Goal: Find specific page/section: Locate a particular part of the current website

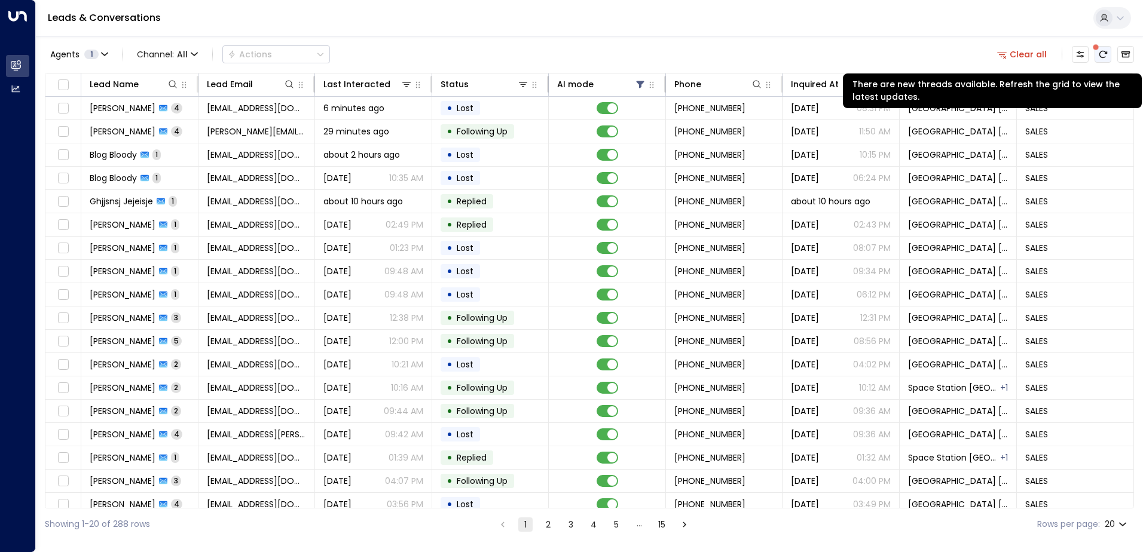
click at [1101, 54] on icon "There are new threads available. Refresh the grid to view the latest updates." at bounding box center [1103, 55] width 10 height 10
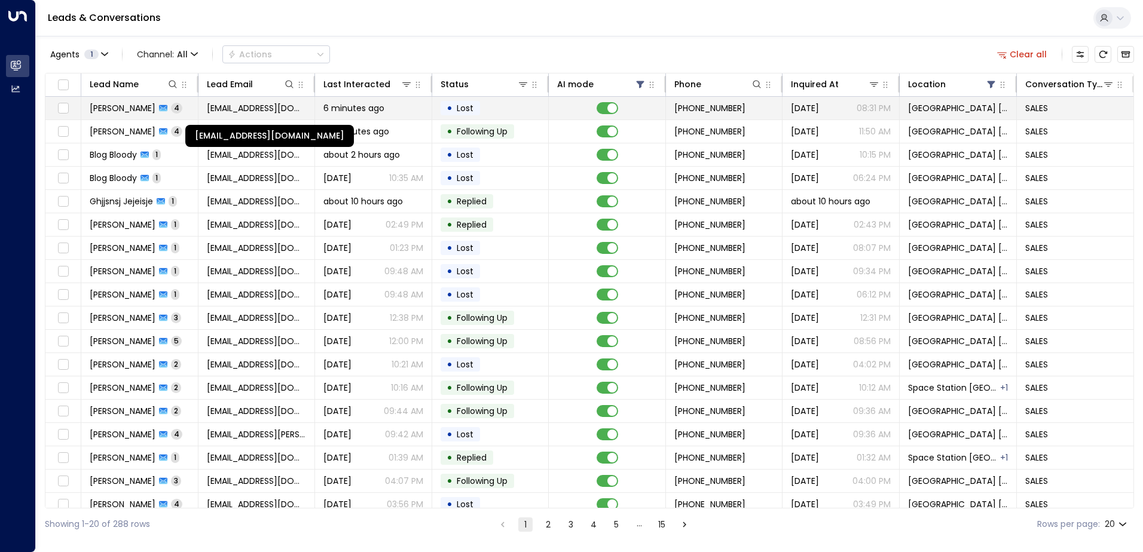
click at [224, 111] on span "[EMAIL_ADDRESS][DOMAIN_NAME]" at bounding box center [257, 108] width 100 height 12
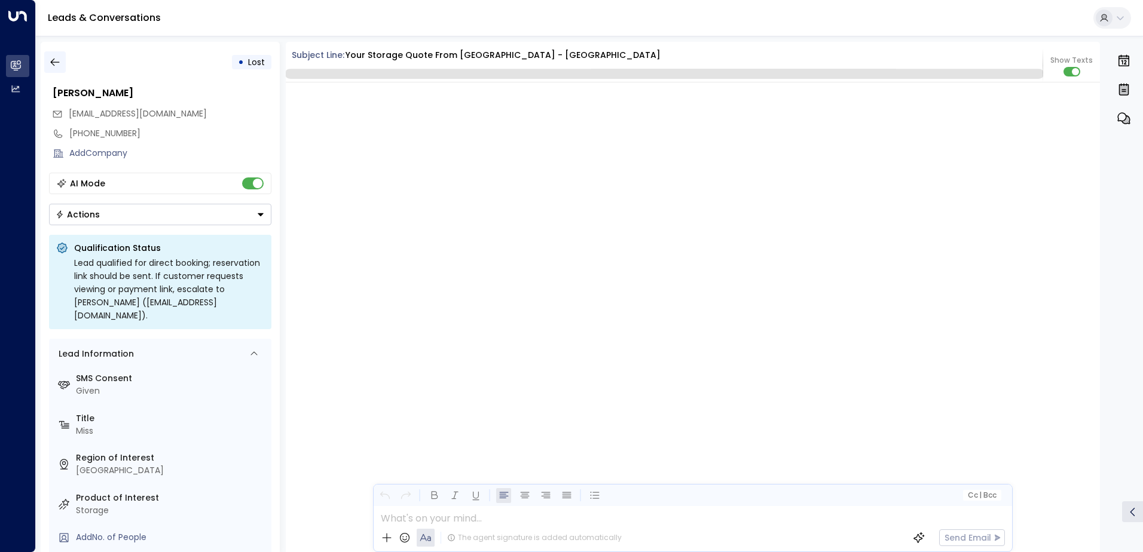
scroll to position [2458, 0]
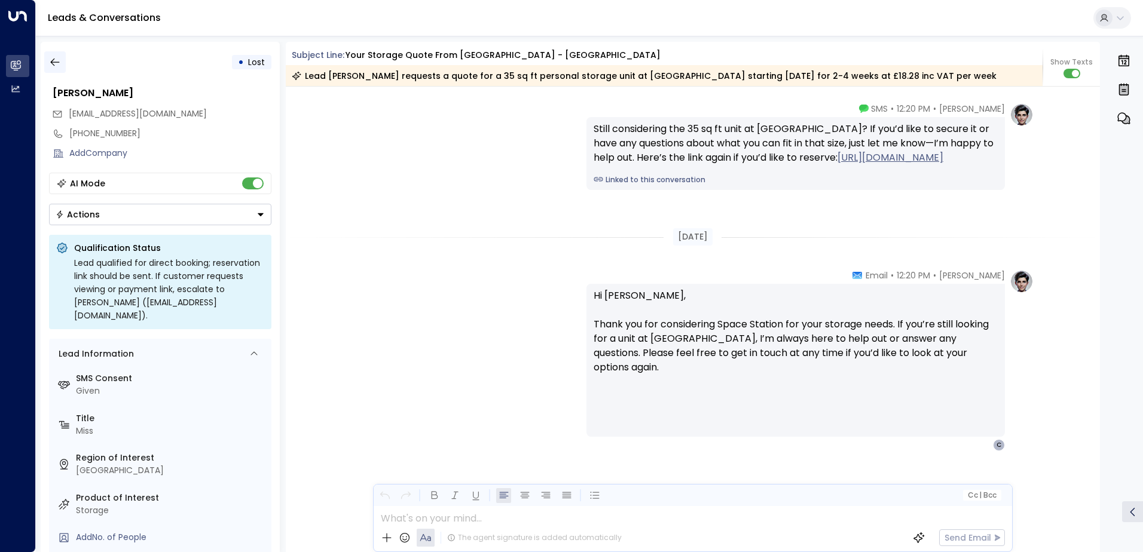
click at [55, 57] on icon "button" at bounding box center [55, 62] width 12 height 12
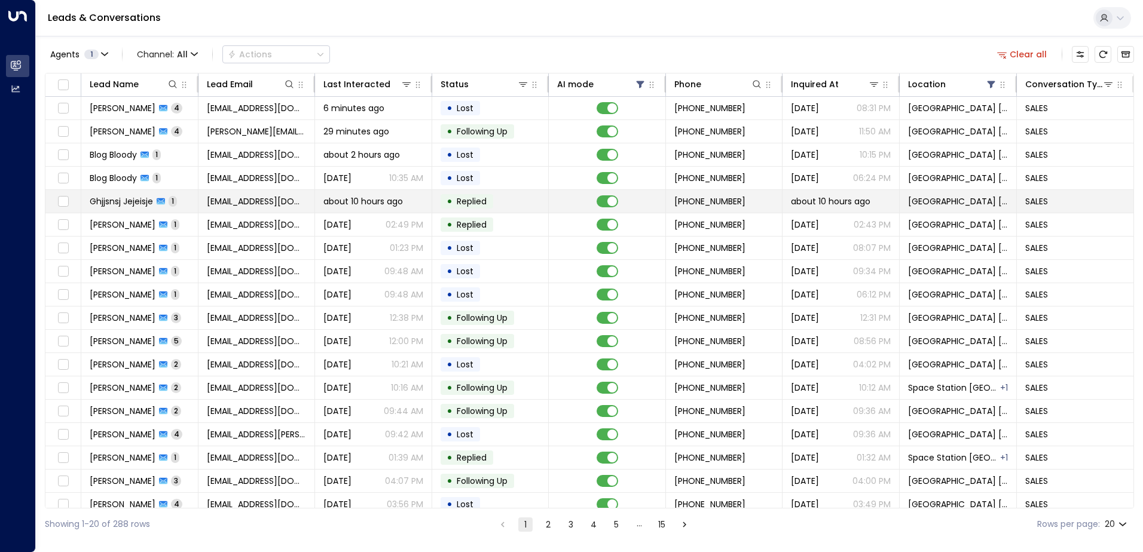
click at [245, 208] on td "[EMAIL_ADDRESS][DOMAIN_NAME]" at bounding box center [256, 201] width 117 height 23
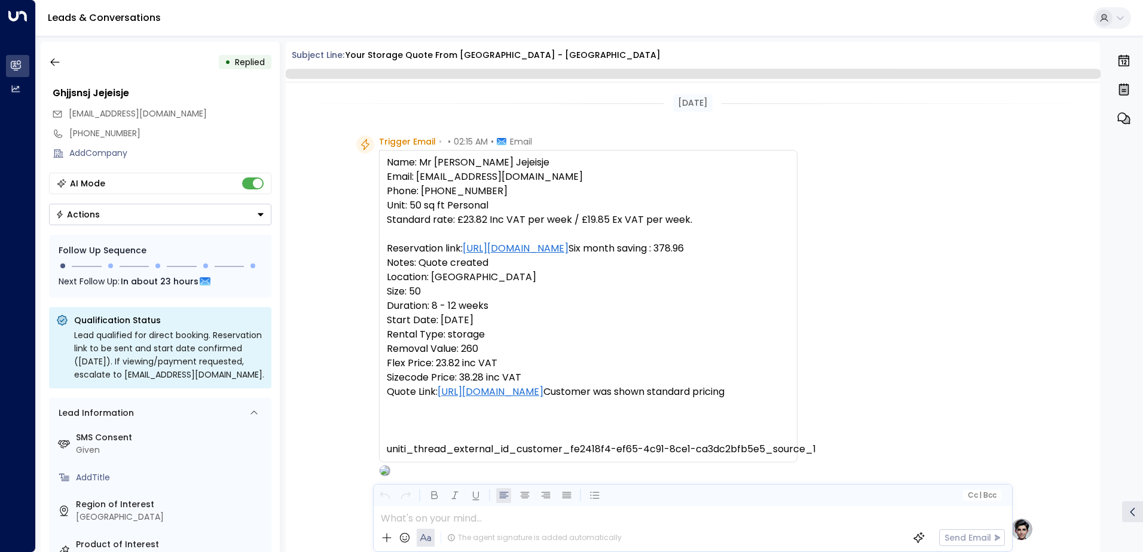
scroll to position [654, 0]
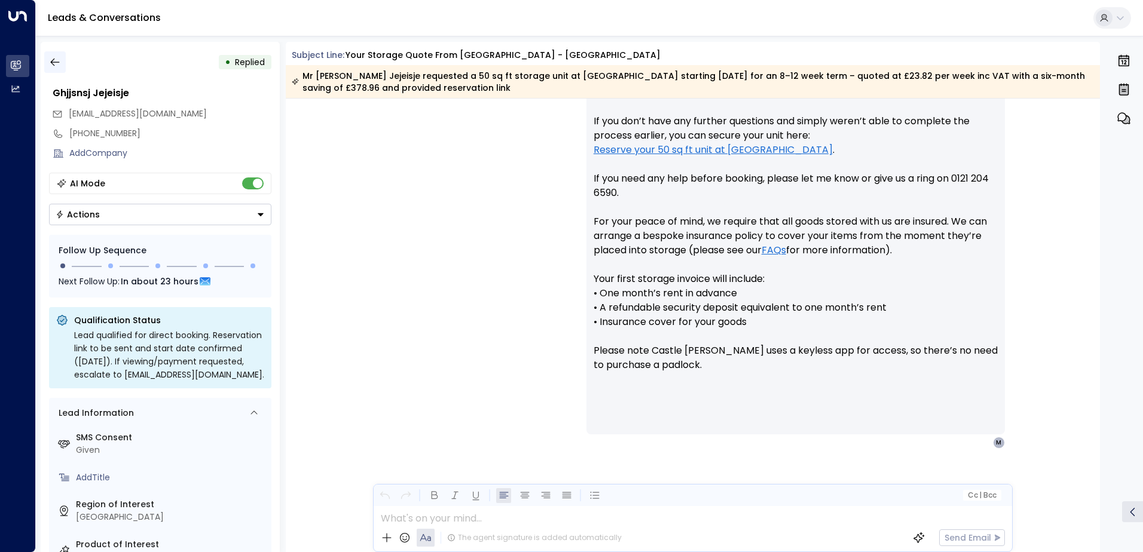
click at [56, 62] on icon "button" at bounding box center [55, 62] width 12 height 12
